Goal: Check status

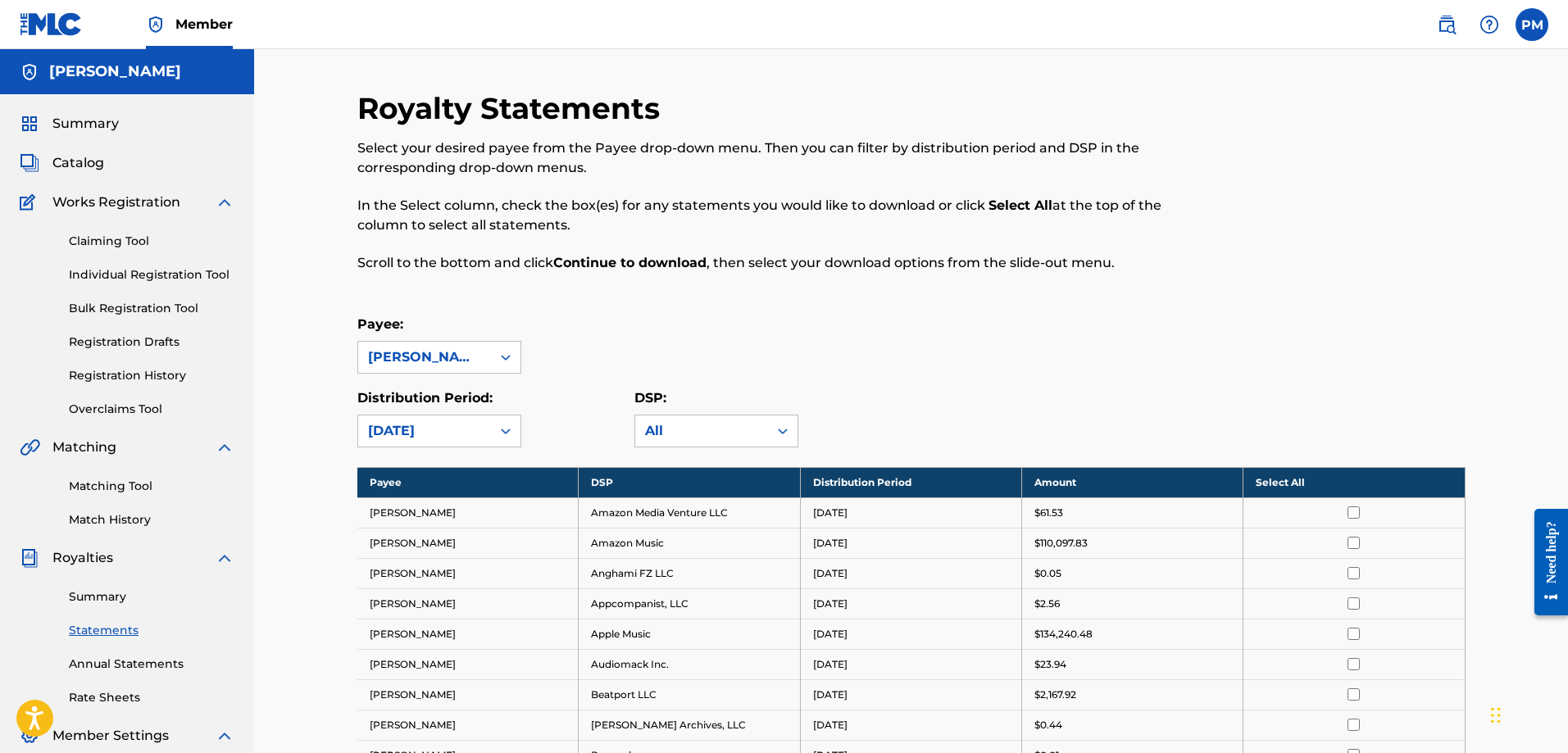
click at [77, 121] on span "Summary" at bounding box center [85, 123] width 66 height 19
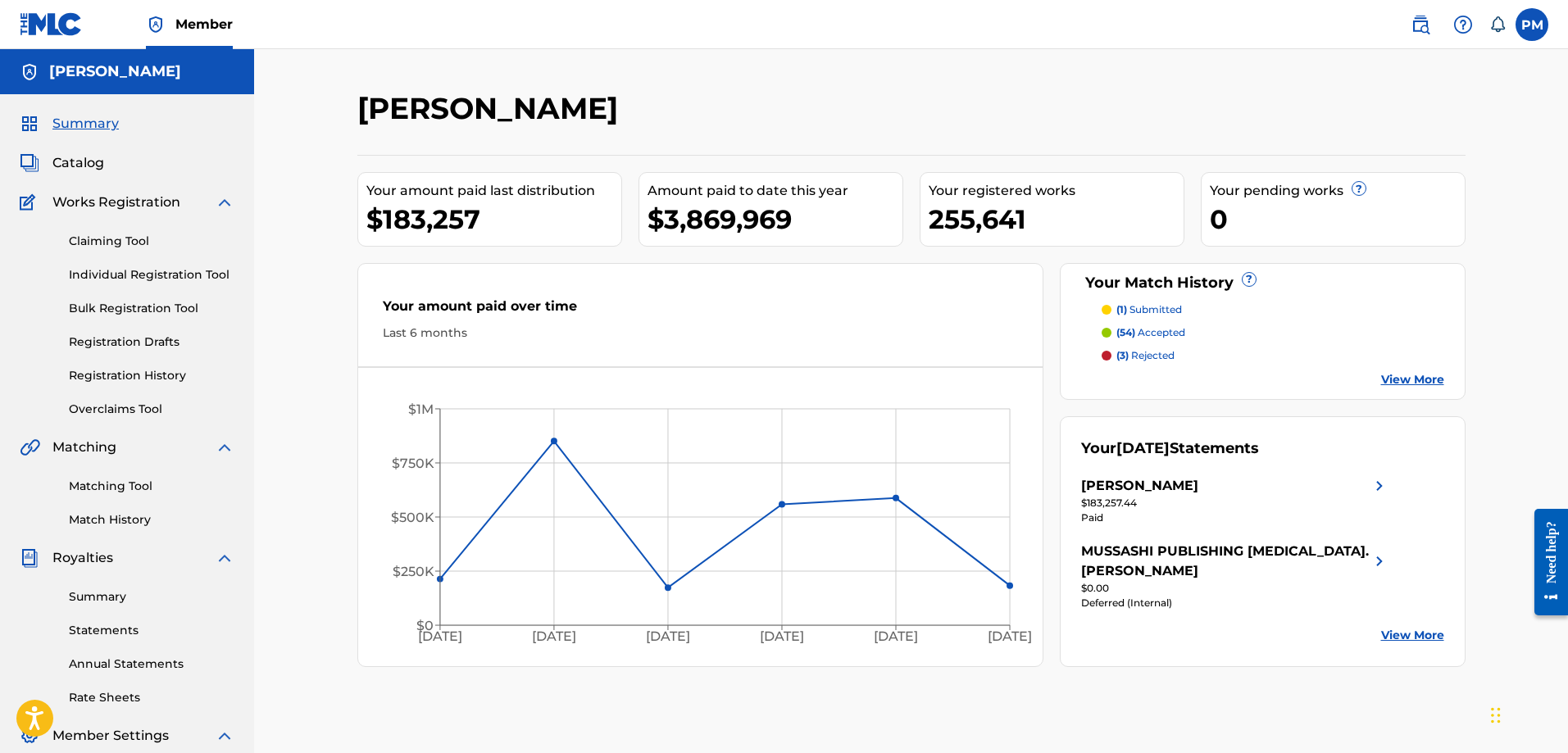
click at [155, 379] on link "Registration History" at bounding box center [151, 376] width 166 height 17
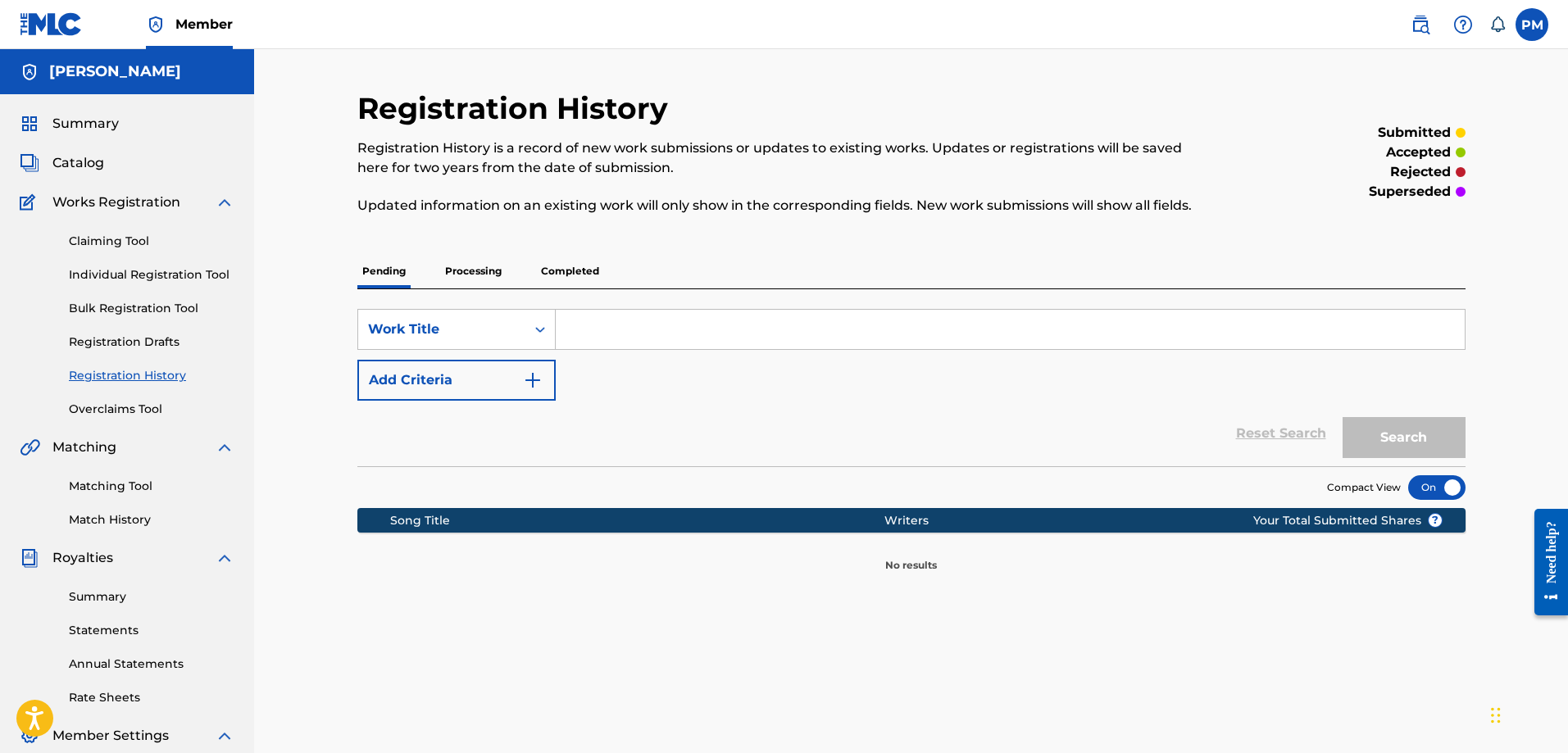
click at [481, 273] on p "Processing" at bounding box center [473, 271] width 66 height 34
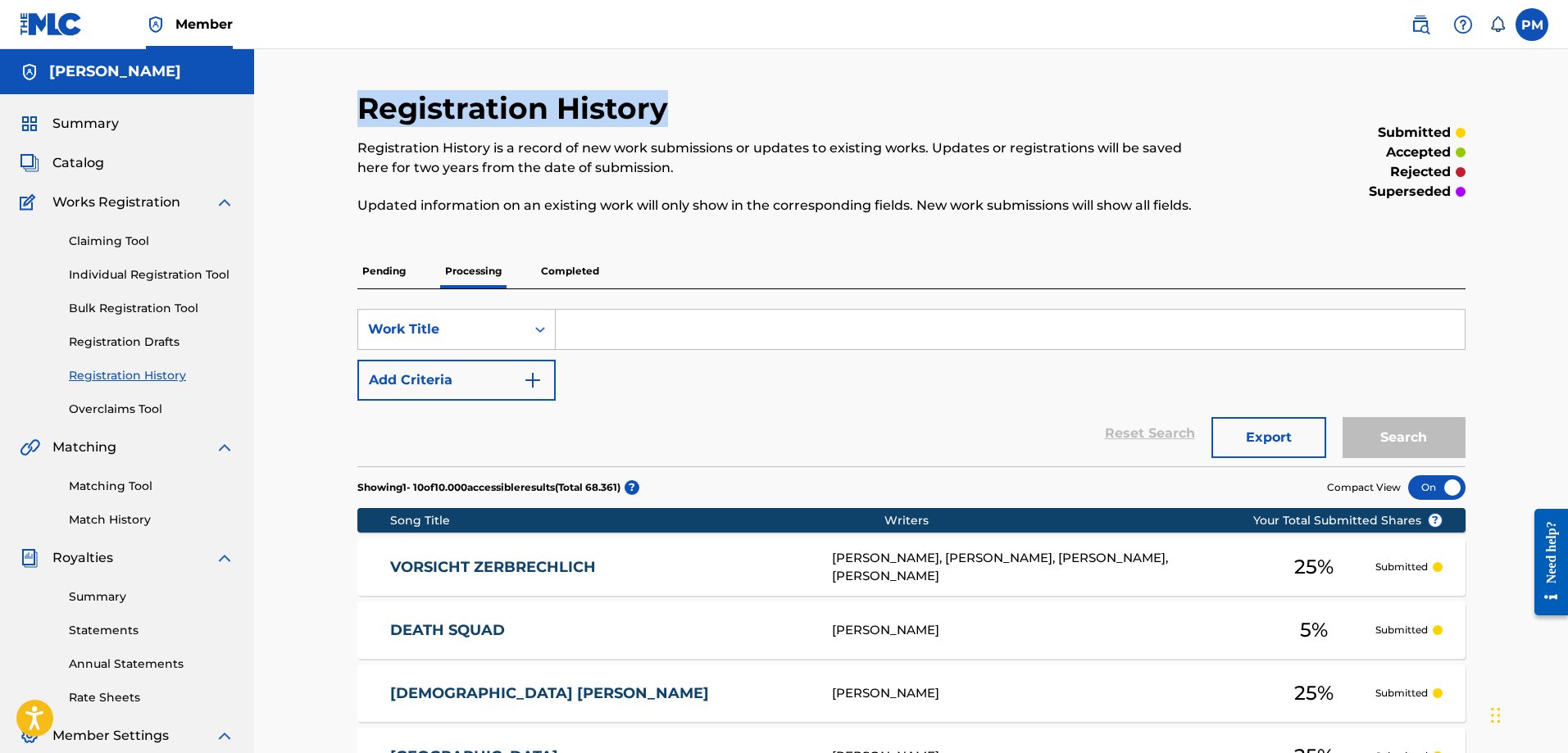
drag, startPoint x: 363, startPoint y: 109, endPoint x: 663, endPoint y: 119, distance: 300.2
click at [663, 119] on h2 "Registration History" at bounding box center [517, 109] width 319 height 37
click at [667, 117] on h2 "Registration History" at bounding box center [517, 109] width 319 height 37
